Goal: Task Accomplishment & Management: Manage account settings

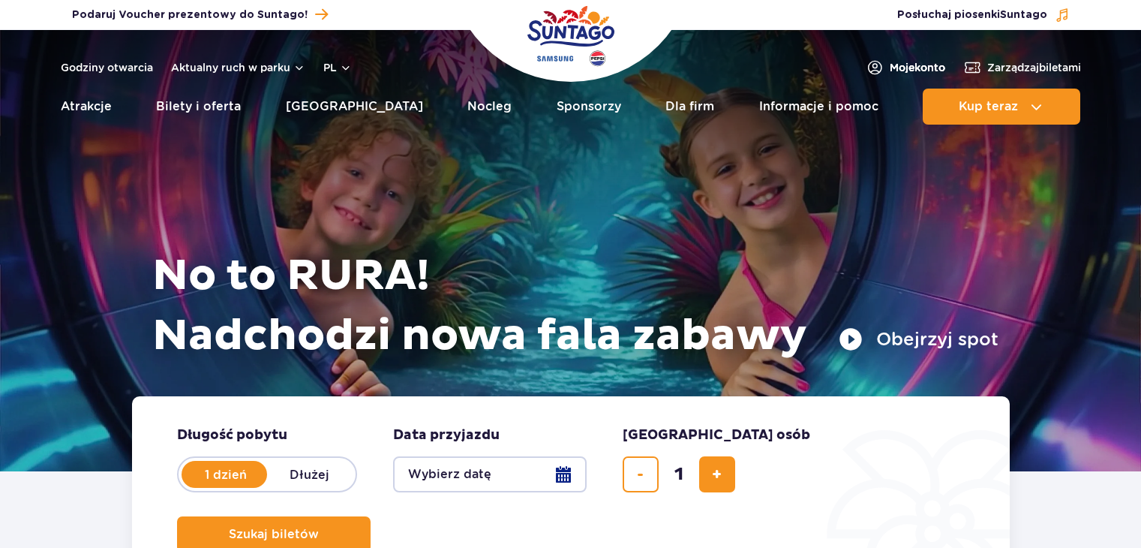
click at [898, 63] on span "Moje konto" at bounding box center [918, 67] width 56 height 15
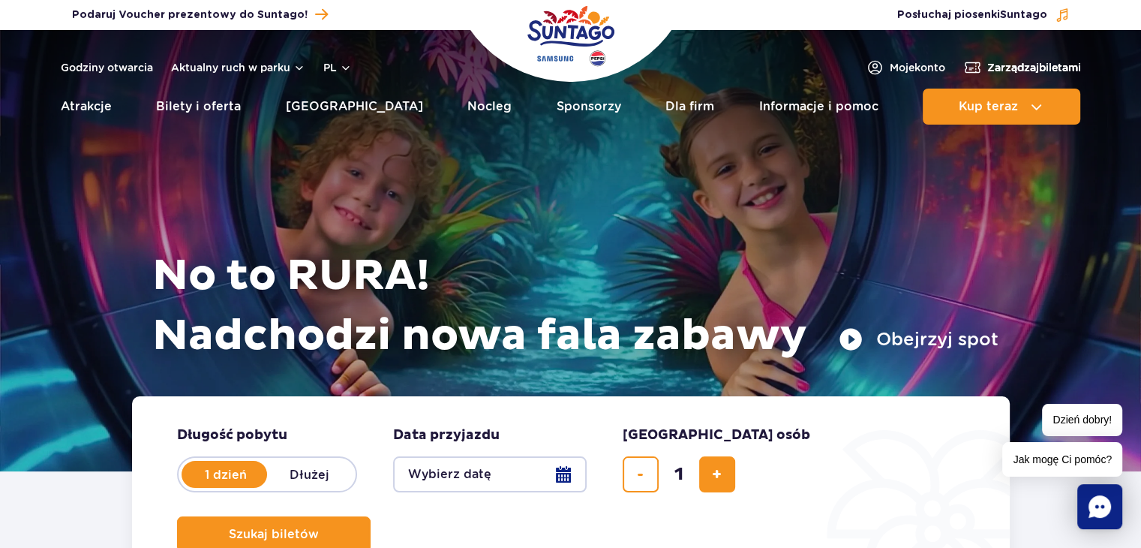
click at [1010, 67] on span "Zarządzaj biletami" at bounding box center [1034, 67] width 94 height 15
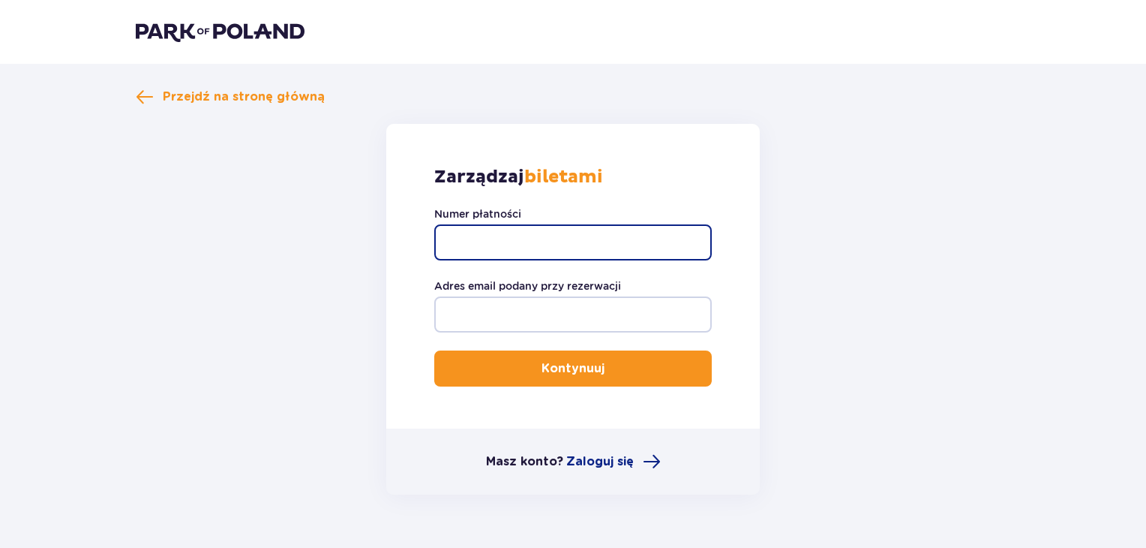
click at [510, 235] on input "Numer płatności" at bounding box center [573, 242] width 278 height 36
type input "TR-VRC-FDG7NEX"
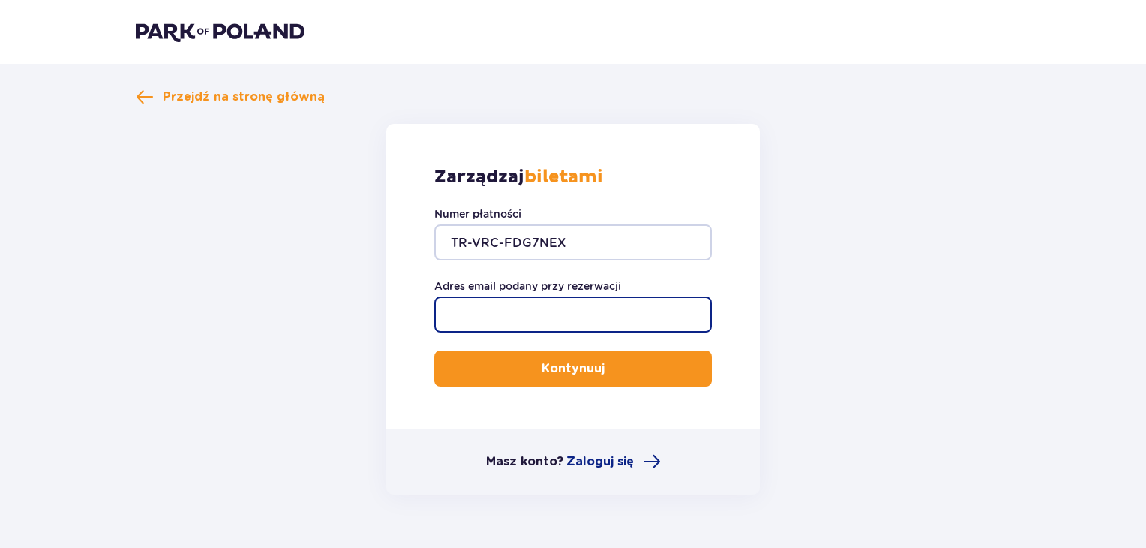
click at [518, 316] on input "Adres email podany przy rezerwacji" at bounding box center [573, 314] width 278 height 36
type input "[EMAIL_ADDRESS][DOMAIN_NAME]"
click at [434, 350] on button "Kontynuuj" at bounding box center [573, 368] width 278 height 36
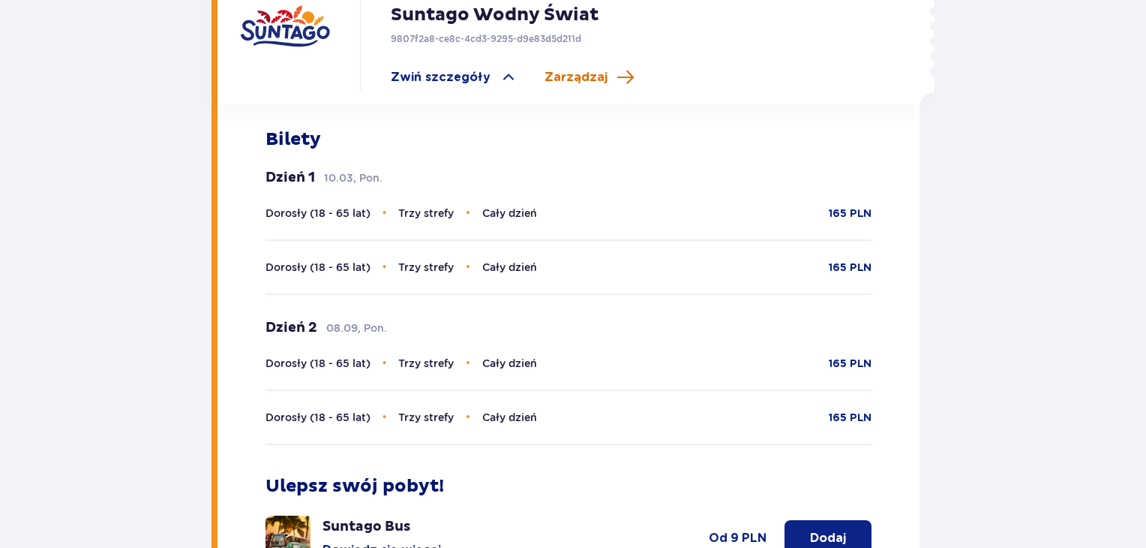
scroll to position [566, 0]
click at [557, 70] on span "Zarządzaj" at bounding box center [576, 78] width 63 height 17
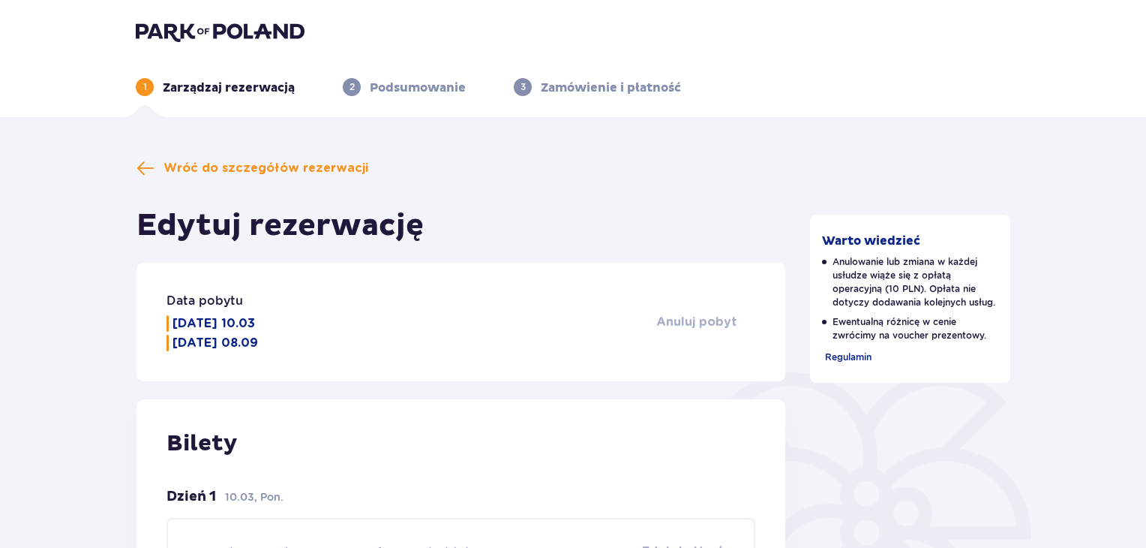
click at [683, 319] on span "Anuluj pobyt" at bounding box center [696, 322] width 81 height 17
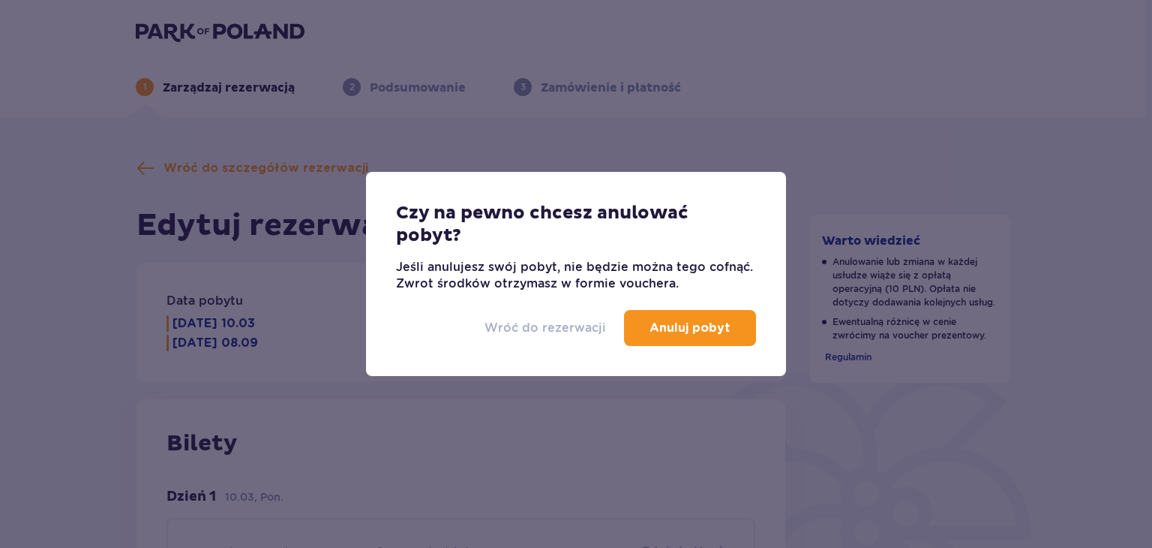
click at [541, 327] on p "Wróć do rezerwacji" at bounding box center [546, 328] width 122 height 17
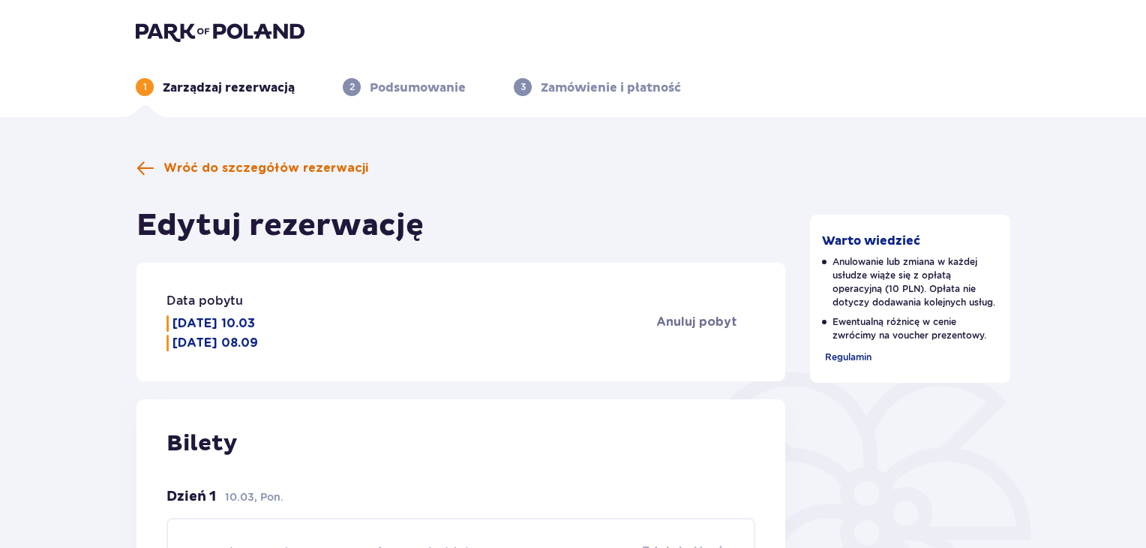
click at [143, 173] on span at bounding box center [146, 168] width 18 height 18
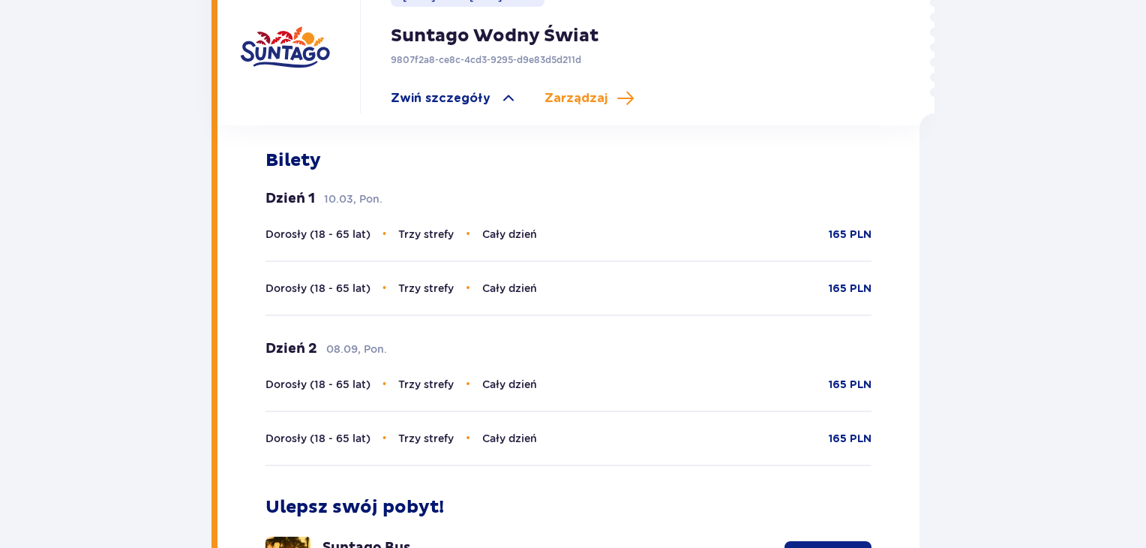
scroll to position [545, 0]
click at [573, 92] on span "Zarządzaj" at bounding box center [576, 99] width 63 height 17
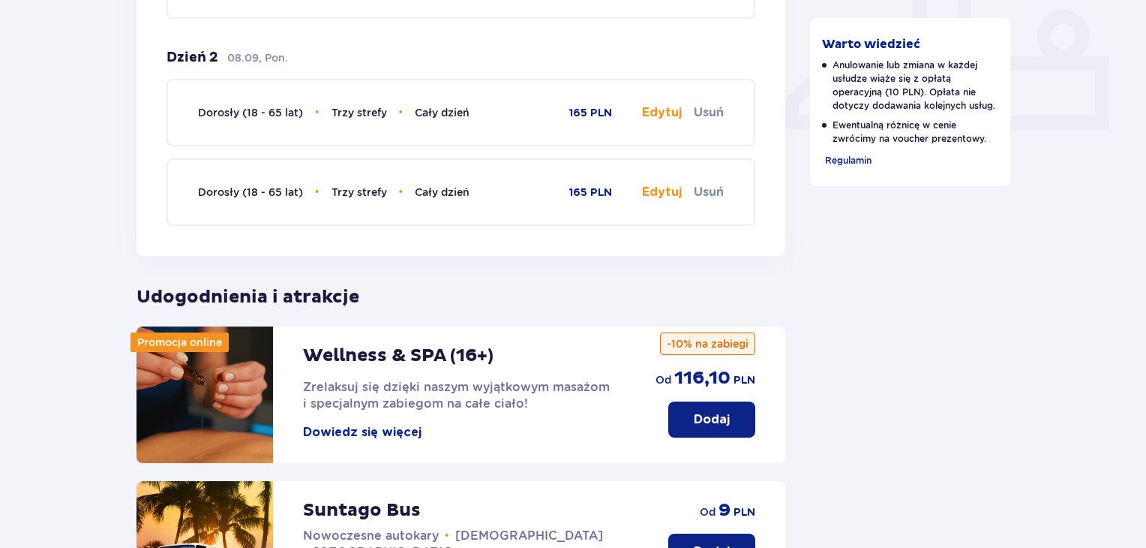
scroll to position [642, 0]
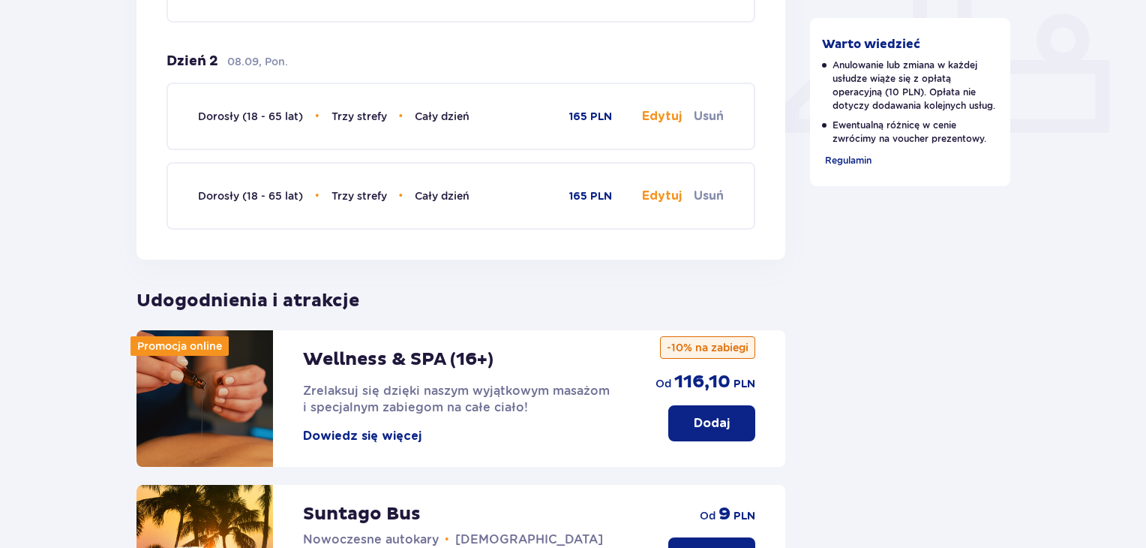
click at [655, 120] on button "Edytuj" at bounding box center [662, 116] width 40 height 17
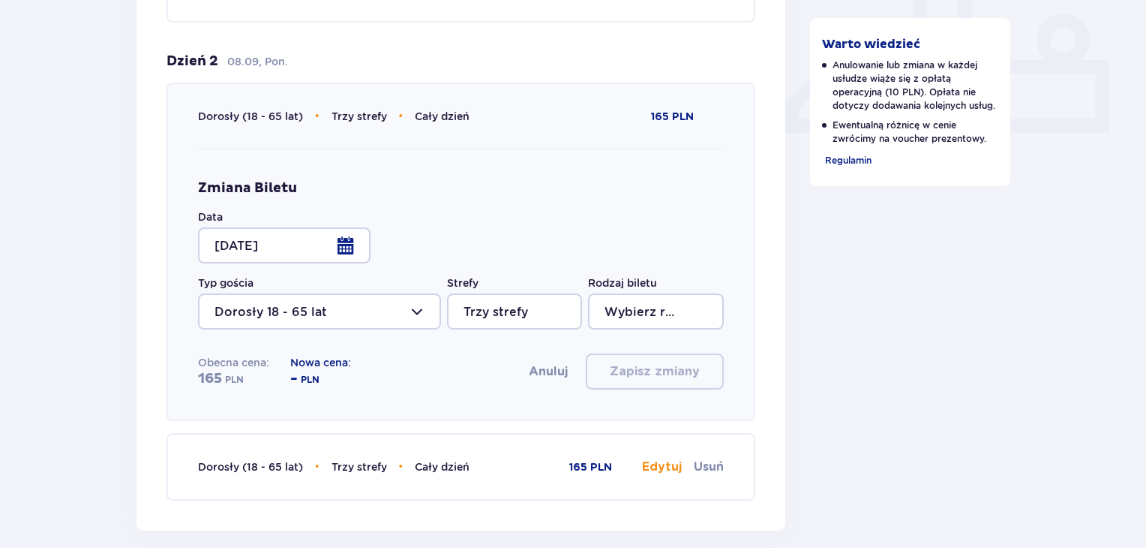
type input "Cały dzień"
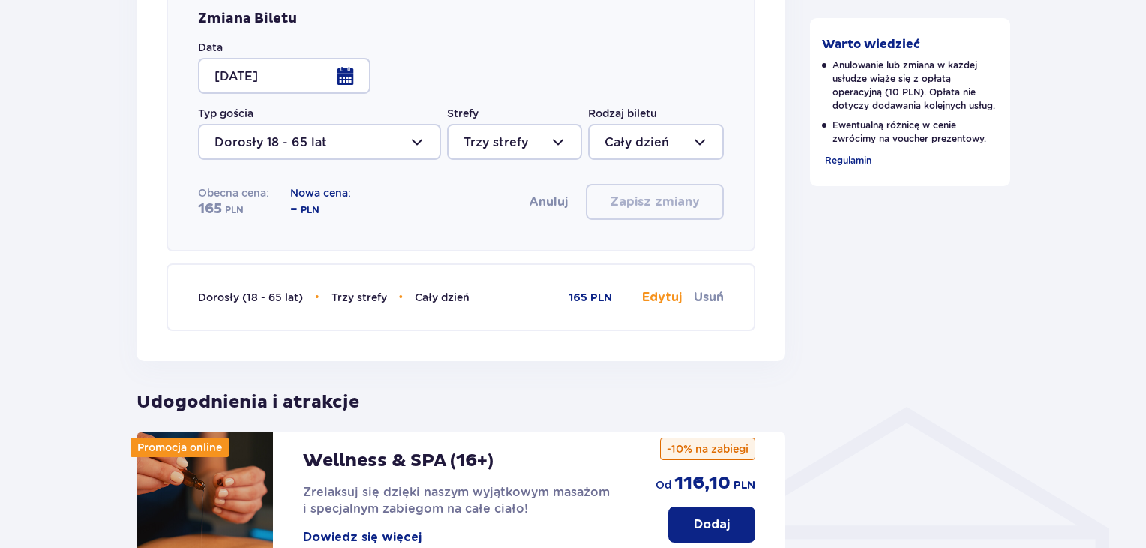
scroll to position [811, 0]
click at [654, 142] on div at bounding box center [655, 143] width 135 height 36
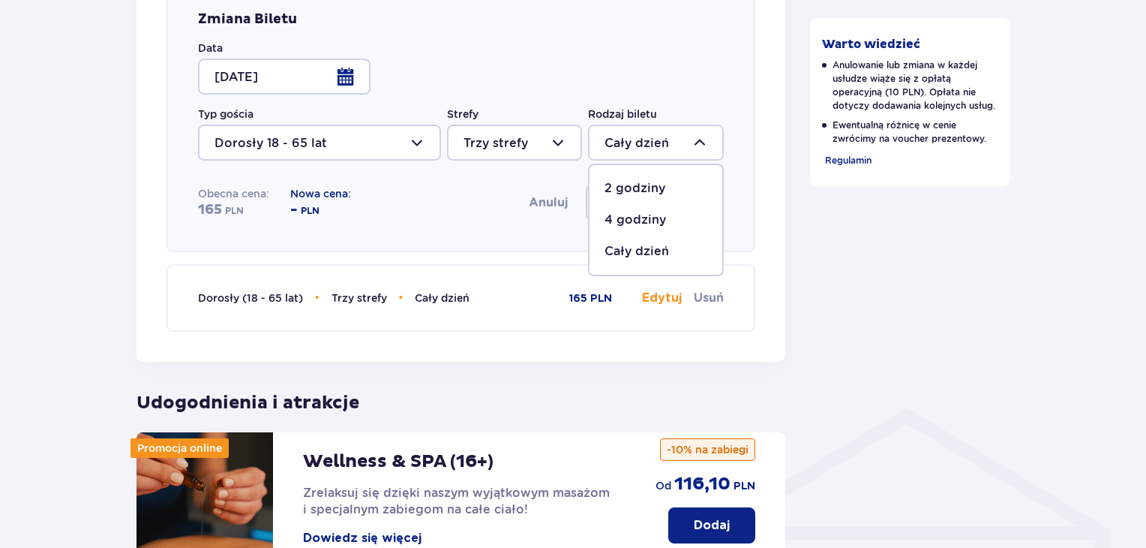
click at [631, 141] on div at bounding box center [655, 143] width 135 height 36
click at [342, 73] on div at bounding box center [284, 77] width 173 height 36
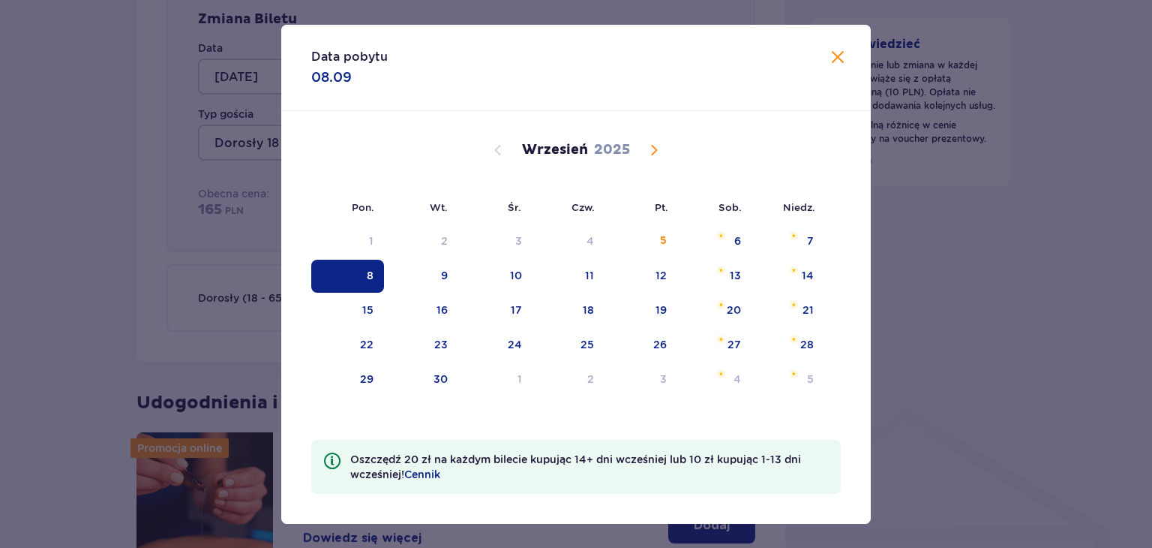
click at [650, 145] on span "Calendar" at bounding box center [654, 150] width 18 height 18
click at [659, 148] on span "Calendar" at bounding box center [654, 150] width 18 height 18
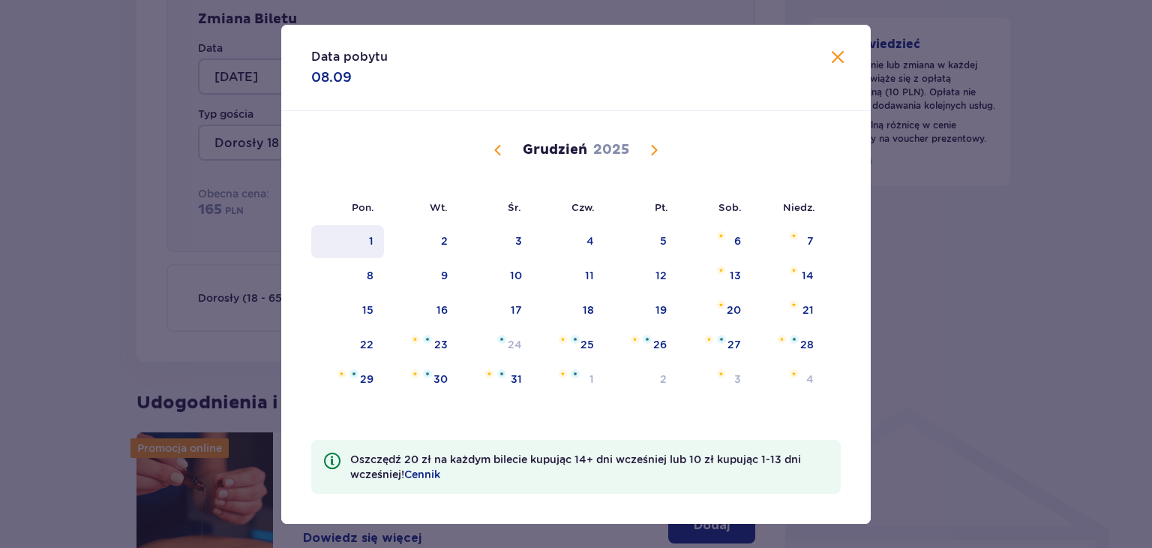
click at [375, 233] on div "1" at bounding box center [347, 241] width 73 height 33
type input "01.12.25"
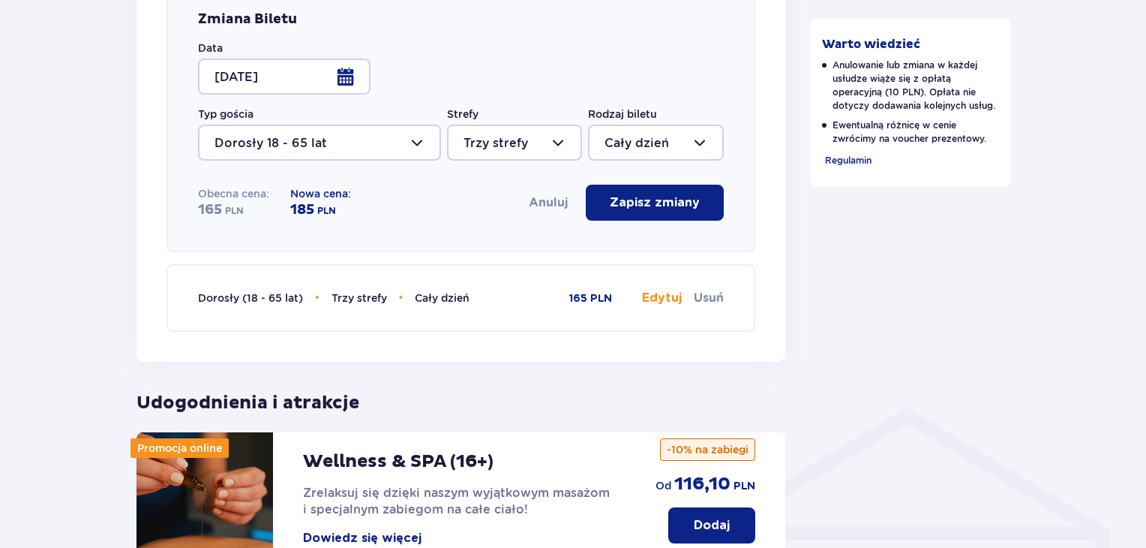
click at [660, 297] on button "Edytuj" at bounding box center [662, 298] width 40 height 17
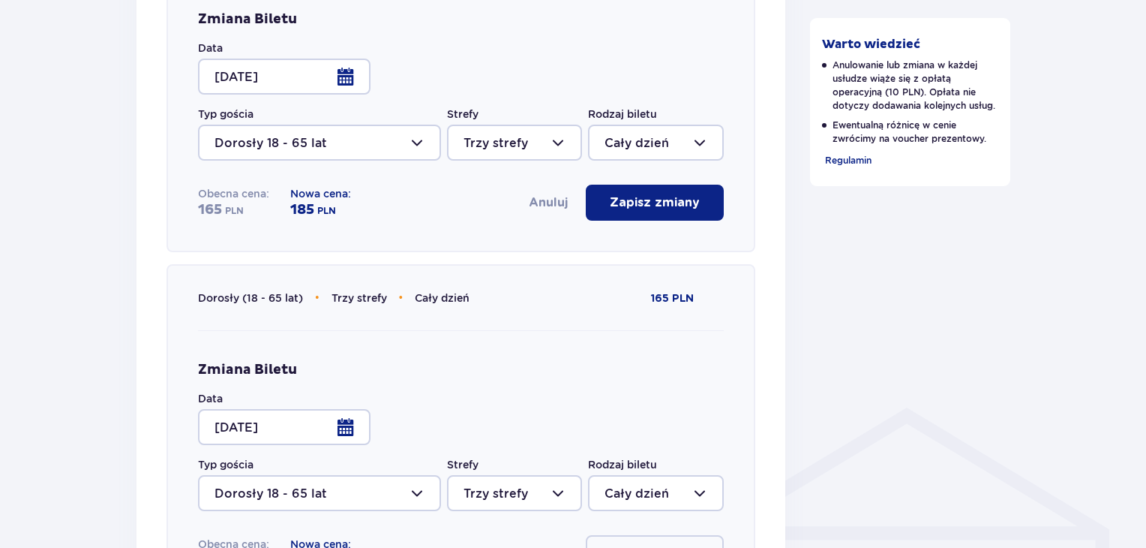
click at [348, 429] on div at bounding box center [284, 427] width 173 height 36
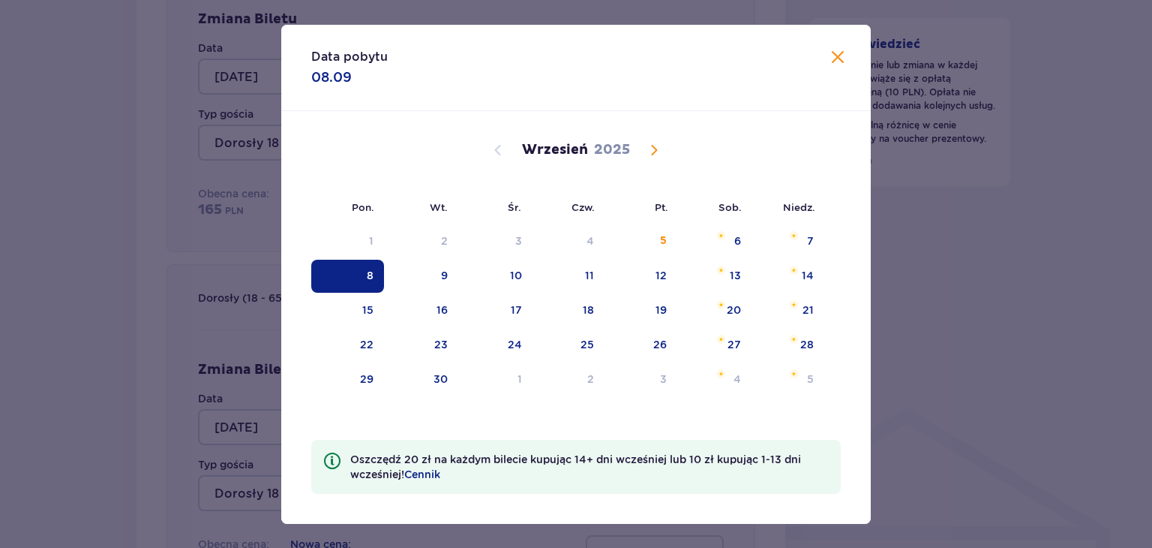
click at [653, 149] on span "Calendar" at bounding box center [654, 150] width 18 height 18
click at [651, 151] on span "Calendar" at bounding box center [654, 150] width 18 height 18
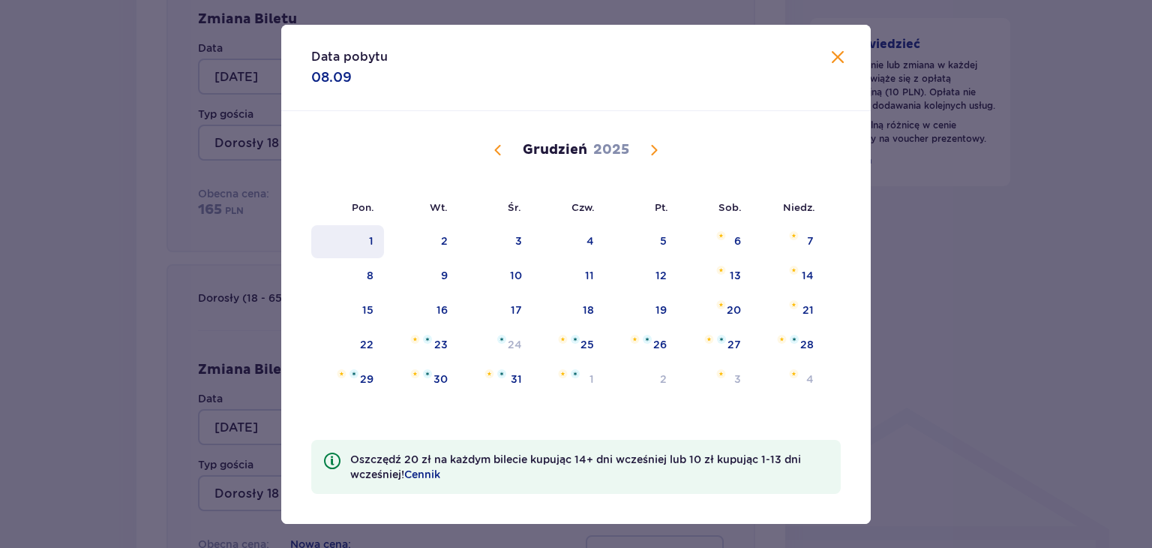
click at [370, 233] on div "1" at bounding box center [371, 240] width 5 height 15
type input "01.12.25"
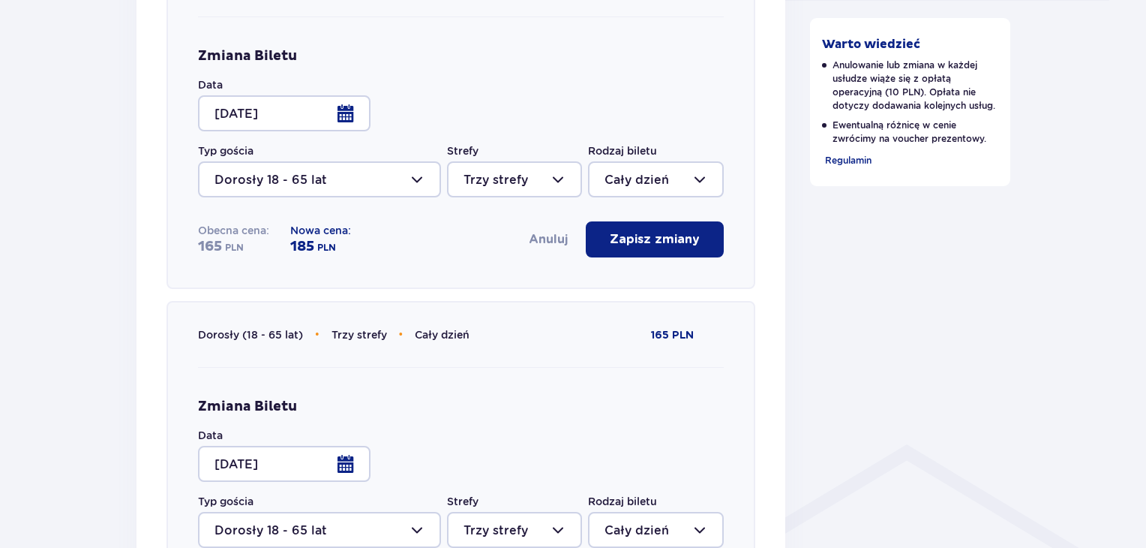
scroll to position [773, 0]
click at [826, 324] on div "Warto wiedzieć Anulowanie lub zmiana w każdej usłudze wiąże się z opłatą operac…" at bounding box center [910, 313] width 225 height 1854
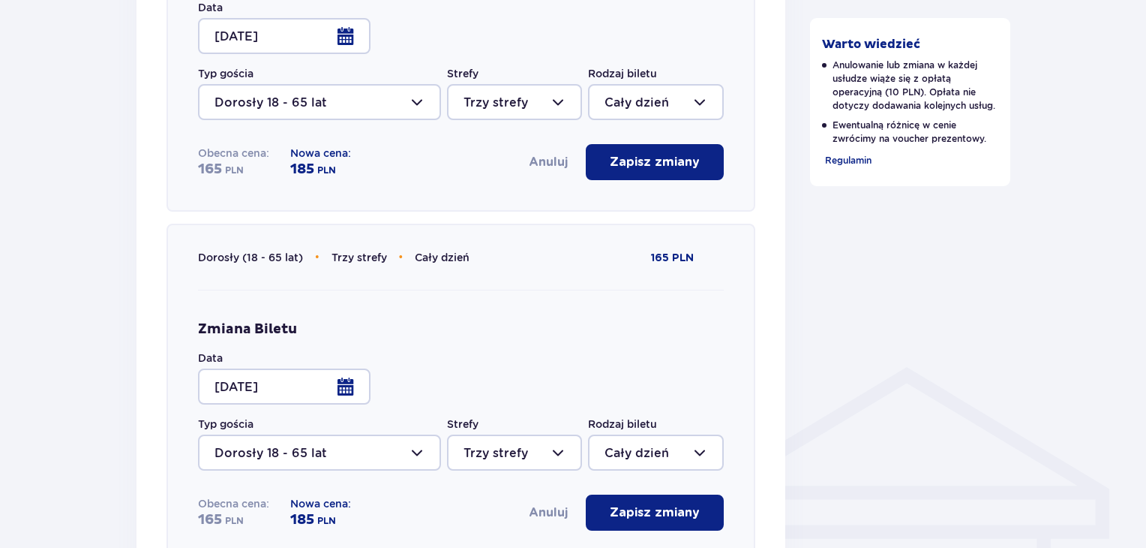
scroll to position [852, 0]
click at [640, 172] on button "Zapisz zmiany" at bounding box center [655, 161] width 138 height 36
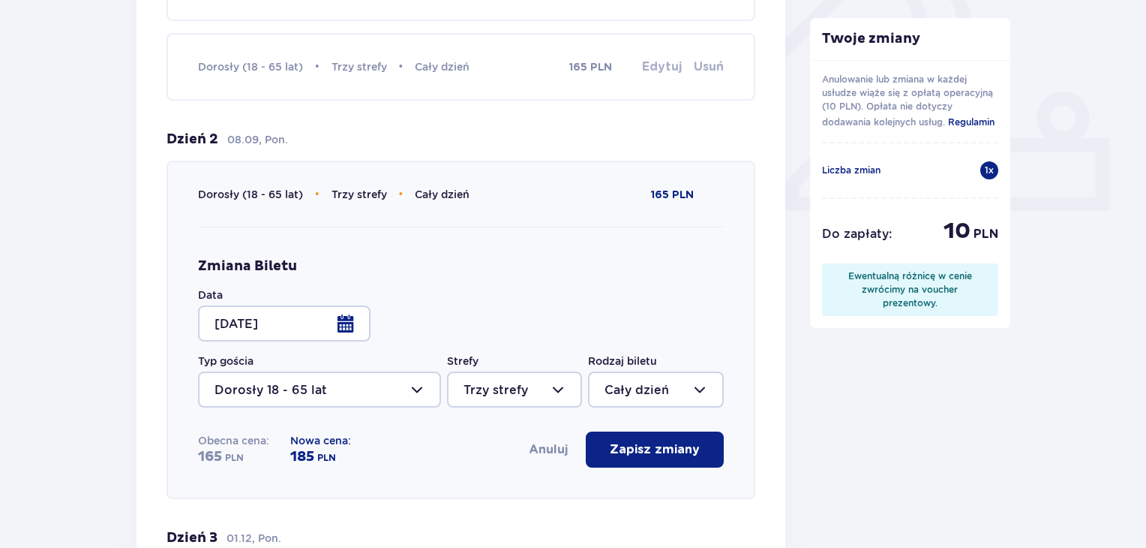
scroll to position [638, 0]
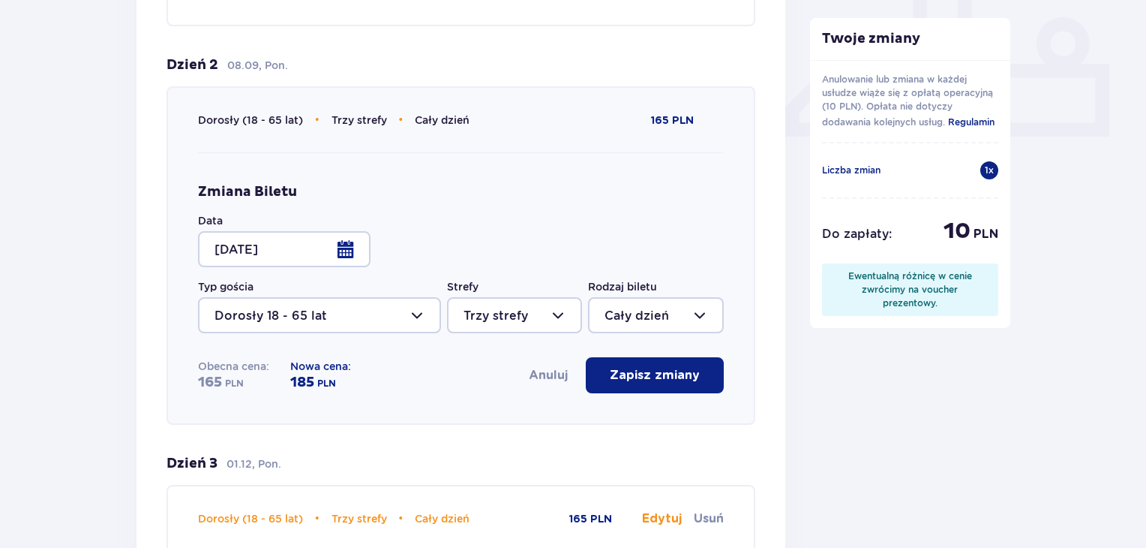
click at [621, 369] on p "Zapisz zmiany" at bounding box center [655, 375] width 90 height 17
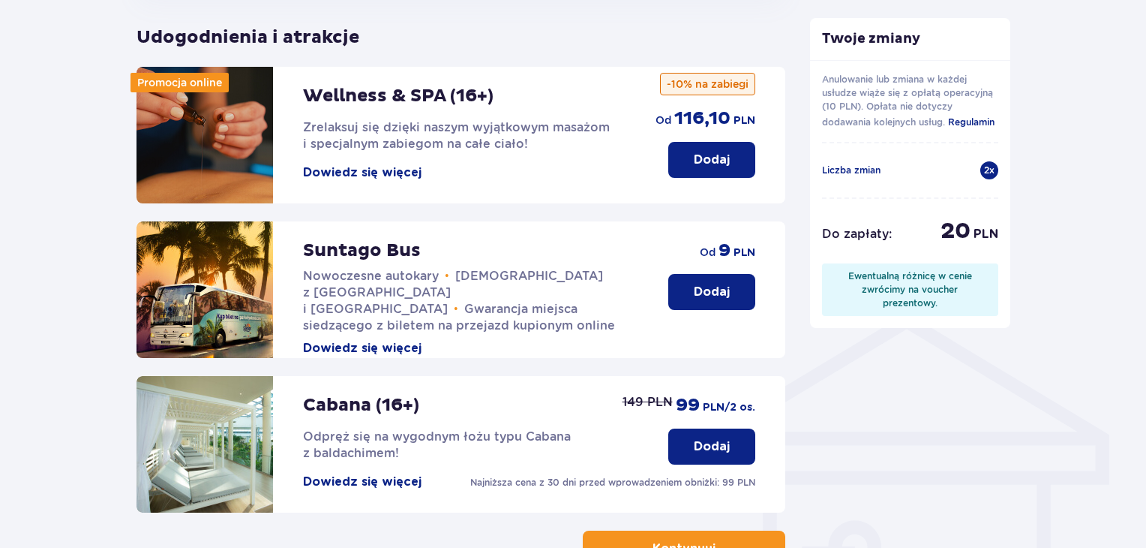
scroll to position [1014, 0]
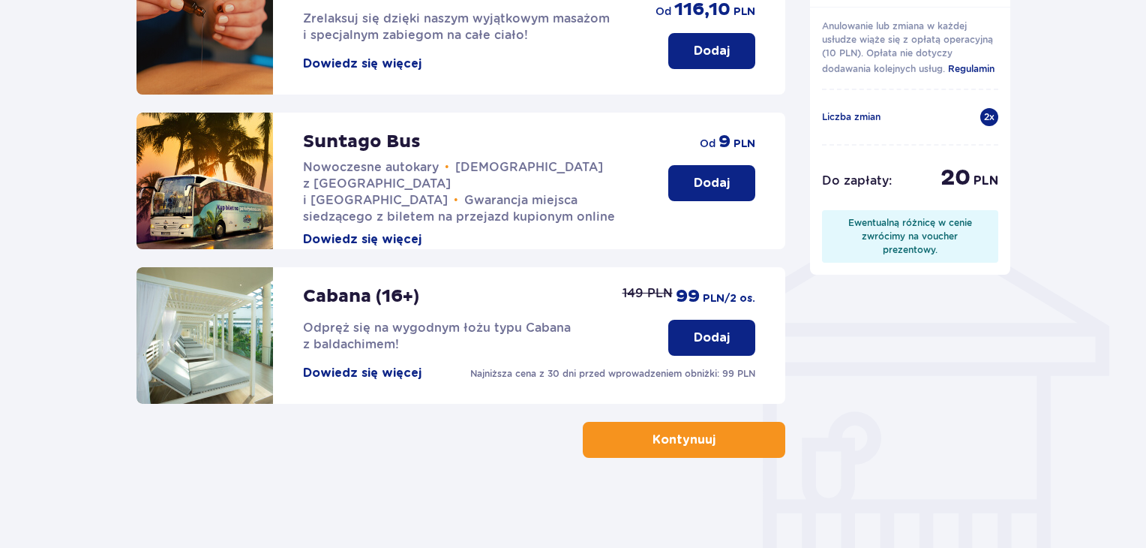
click at [688, 452] on button "Kontynuuj" at bounding box center [684, 440] width 203 height 36
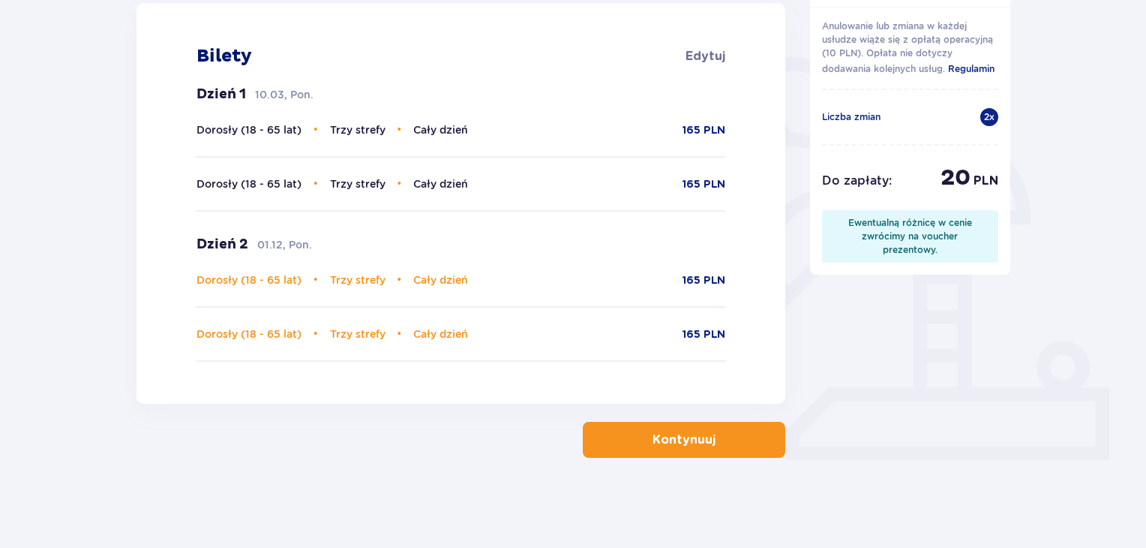
scroll to position [314, 0]
click at [695, 449] on p "Kontynuuj" at bounding box center [684, 441] width 63 height 17
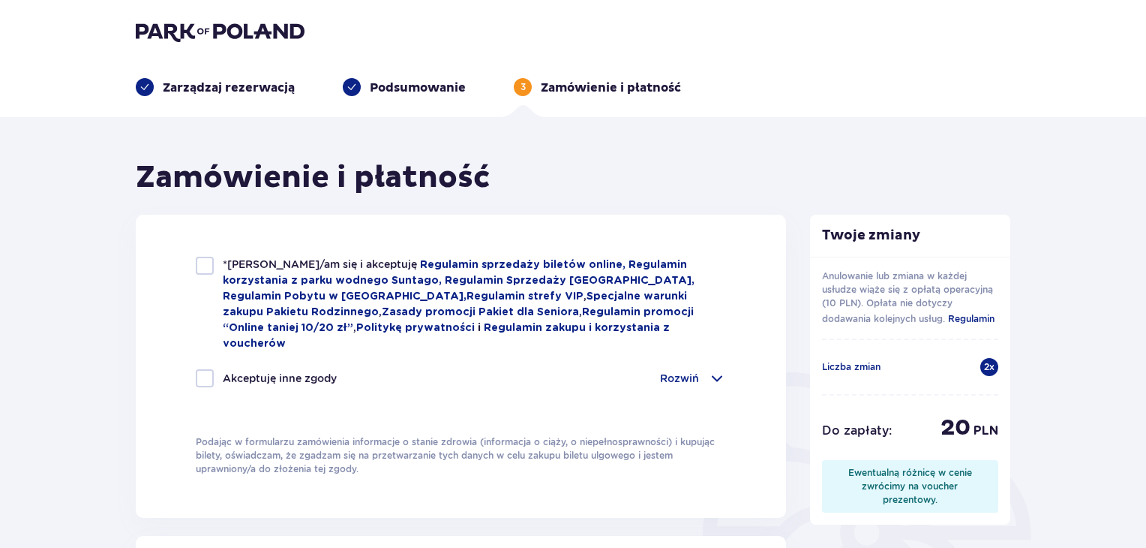
click at [211, 277] on div "*Zapoznałem/am się i akceptuję Regulamin sprzedaży biletów online, Regulamin ko…" at bounding box center [461, 304] width 530 height 95
checkbox input "true"
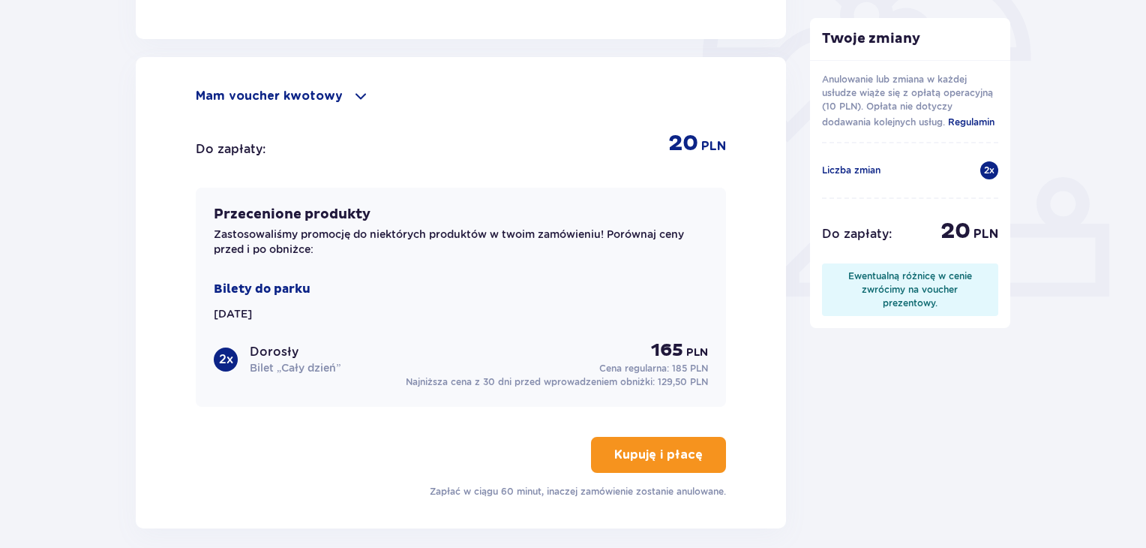
scroll to position [479, 0]
click at [642, 443] on button "Kupuję i płacę" at bounding box center [658, 454] width 135 height 36
